Goal: Task Accomplishment & Management: Use online tool/utility

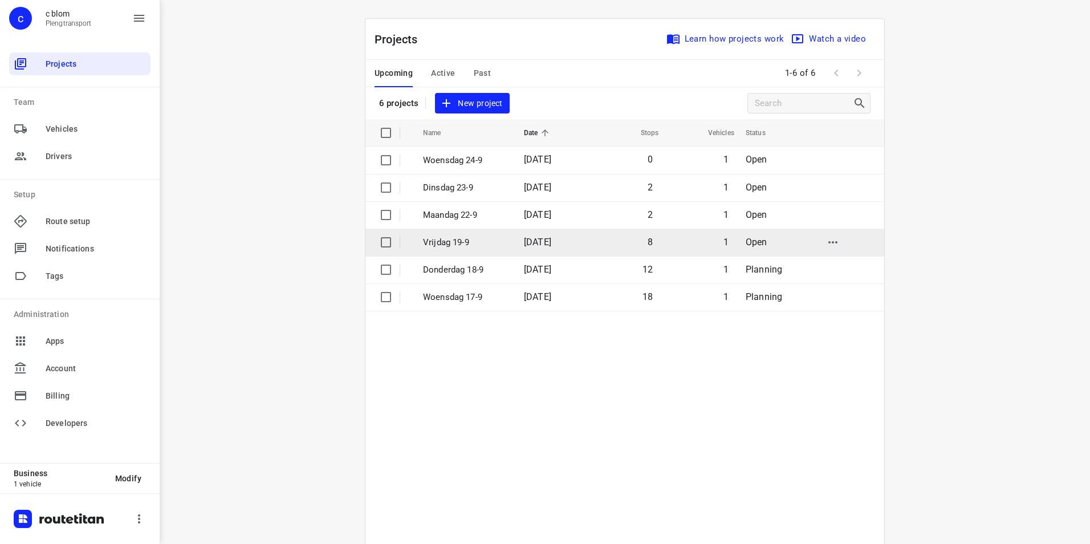
click at [459, 241] on p "Vrijdag 19-9" at bounding box center [465, 242] width 84 height 13
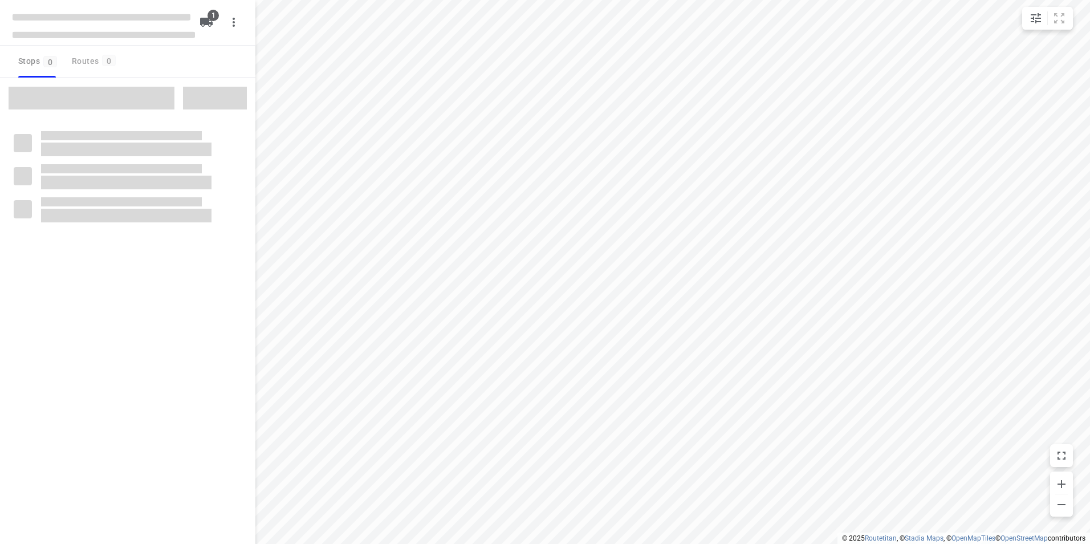
type input "distance"
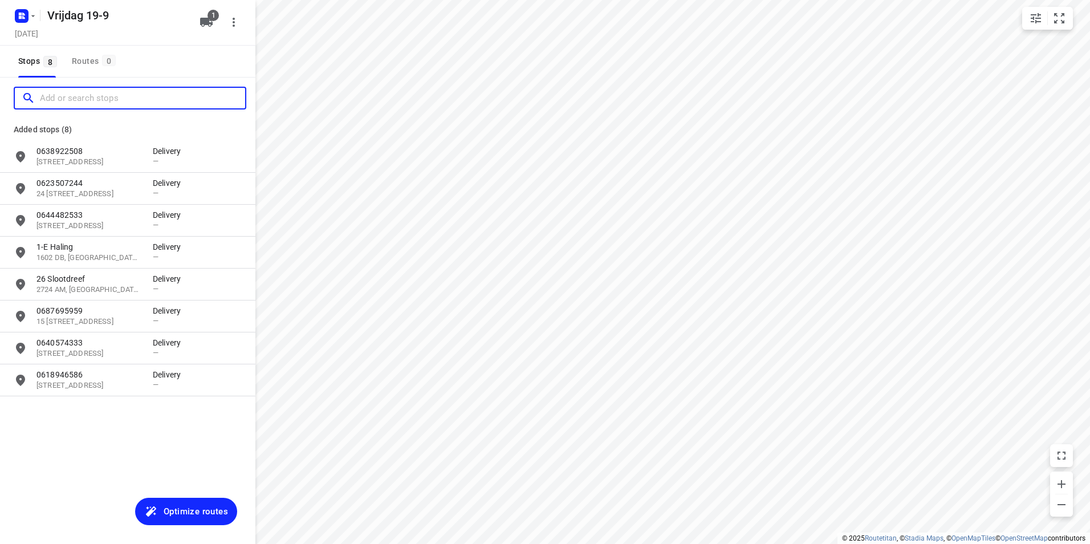
click at [121, 97] on input "Add or search stops" at bounding box center [142, 98] width 205 height 18
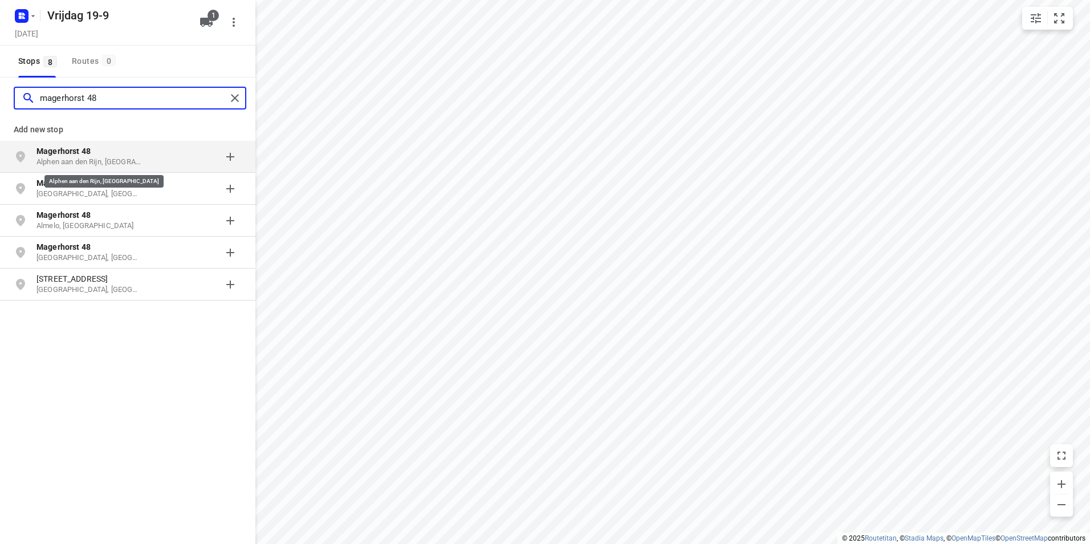
type input "magerhorst 48"
click at [127, 159] on p "Alphen aan den Rijn, [GEOGRAPHIC_DATA]" at bounding box center [88, 162] width 105 height 11
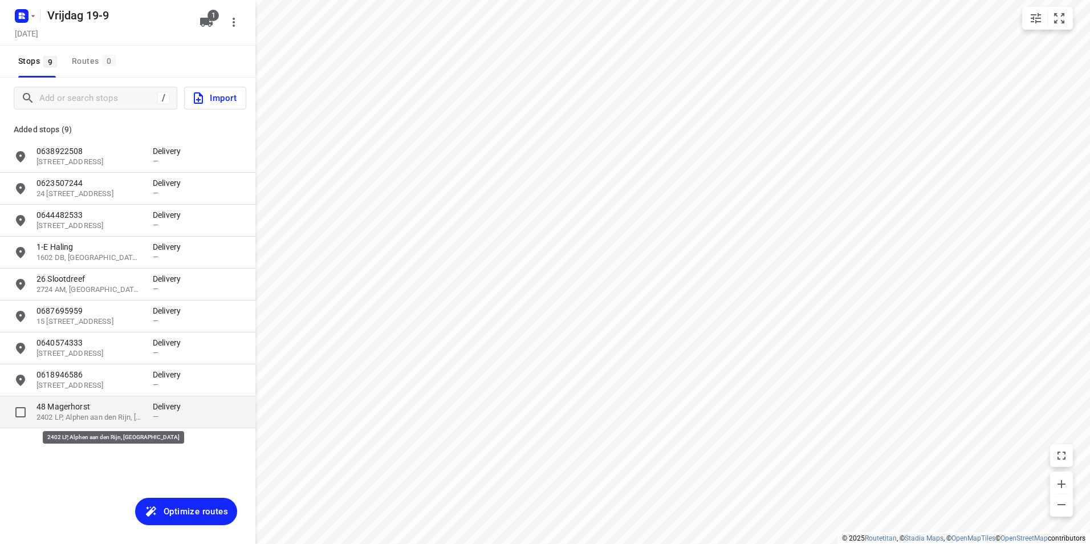
click at [131, 421] on p "2402 LP, Alphen aan den Rijn, [GEOGRAPHIC_DATA]" at bounding box center [88, 417] width 105 height 11
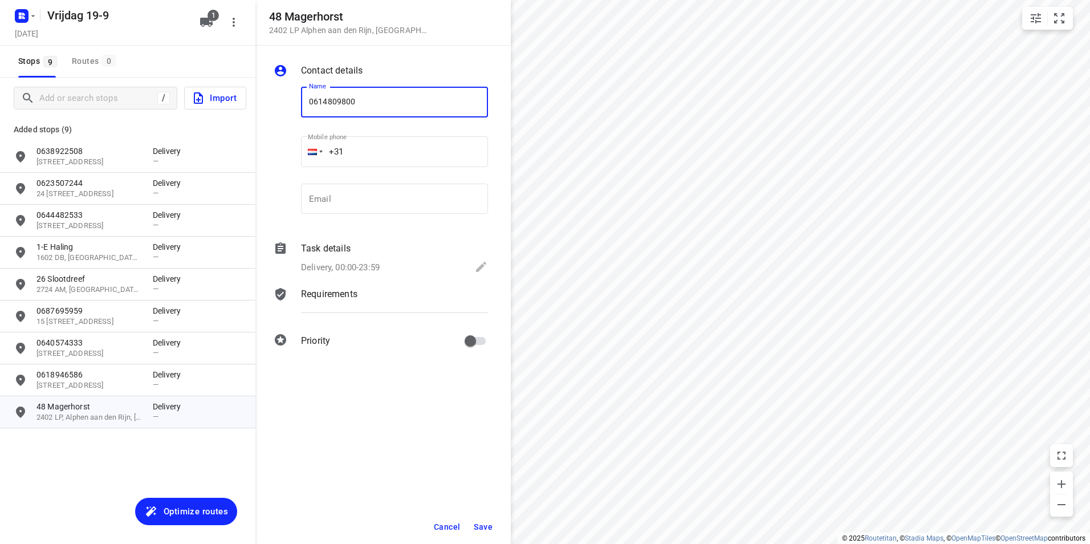
type input "0614809800"
click at [483, 519] on button "Save" at bounding box center [483, 526] width 28 height 21
